Goal: Information Seeking & Learning: Find specific page/section

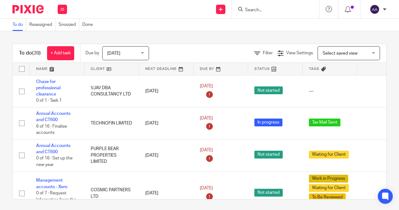
click at [249, 11] on input "Search" at bounding box center [273, 10] width 56 height 6
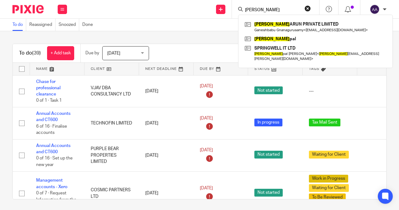
type input "[PERSON_NAME]"
click at [257, 25] on link at bounding box center [315, 27] width 145 height 14
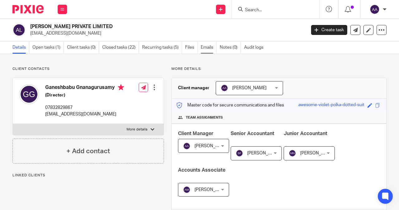
click at [207, 49] on link "Emails" at bounding box center [209, 47] width 16 height 12
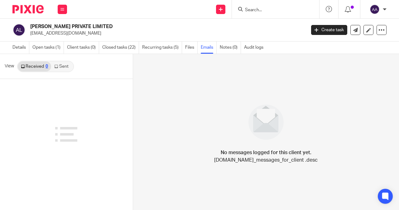
click at [59, 68] on link "Sent" at bounding box center [62, 66] width 22 height 10
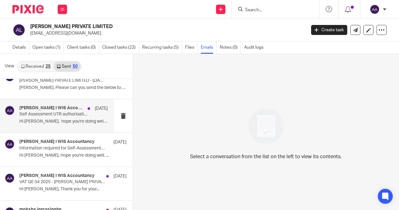
scroll to position [219, 0]
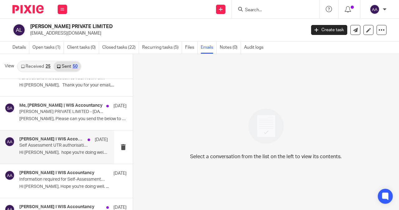
click at [71, 140] on h4 "Akeel Mohammed I WIS Accountancy" at bounding box center [51, 139] width 65 height 5
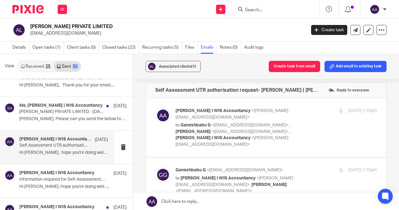
scroll to position [0, 0]
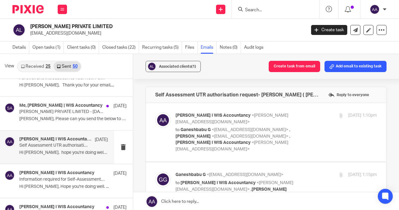
click at [211, 146] on p "to Ganeshbabu G <ebsganesh@gmail.com> , Moksha Jeerasinghe <moksha.jeerasinghe@…" at bounding box center [243, 140] width 134 height 26
checkbox input "true"
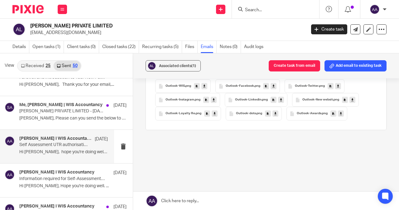
scroll to position [1, 0]
click at [54, 178] on p "Information required for Self-Assessment return 2024/25 – ADARSH ARUN PRIVATE L…" at bounding box center [54, 178] width 71 height 5
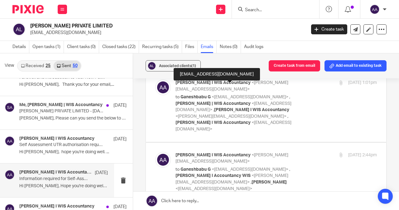
scroll to position [0, 0]
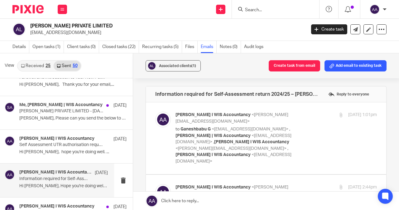
click at [318, 149] on div "Akeel Mohammed I WIS Accountancy <akeel@wis-accountancy.co.uk> to Ganeshbabu G …" at bounding box center [277, 138] width 202 height 53
checkbox input "true"
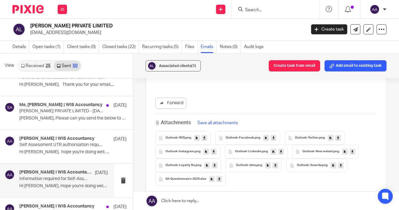
scroll to position [655, 0]
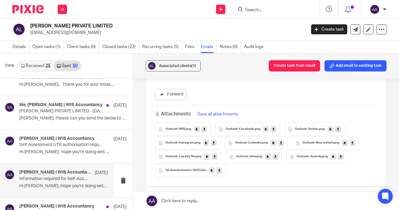
click at [386, 9] on div at bounding box center [385, 9] width 4 height 4
click at [361, 41] on span "Logout" at bounding box center [358, 43] width 14 height 4
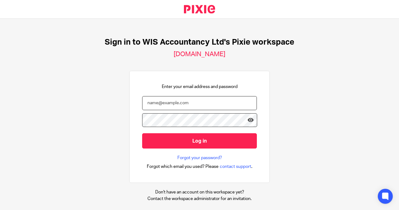
drag, startPoint x: 176, startPoint y: 100, endPoint x: 180, endPoint y: 108, distance: 9.5
click at [176, 100] on input "email" at bounding box center [199, 103] width 115 height 14
type input "methara@wis-accountancy.co.uk"
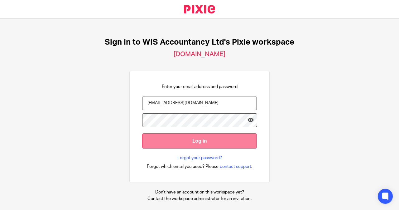
click at [164, 137] on input "Log in" at bounding box center [199, 140] width 115 height 15
